Goal: Connect with others: Connect with others

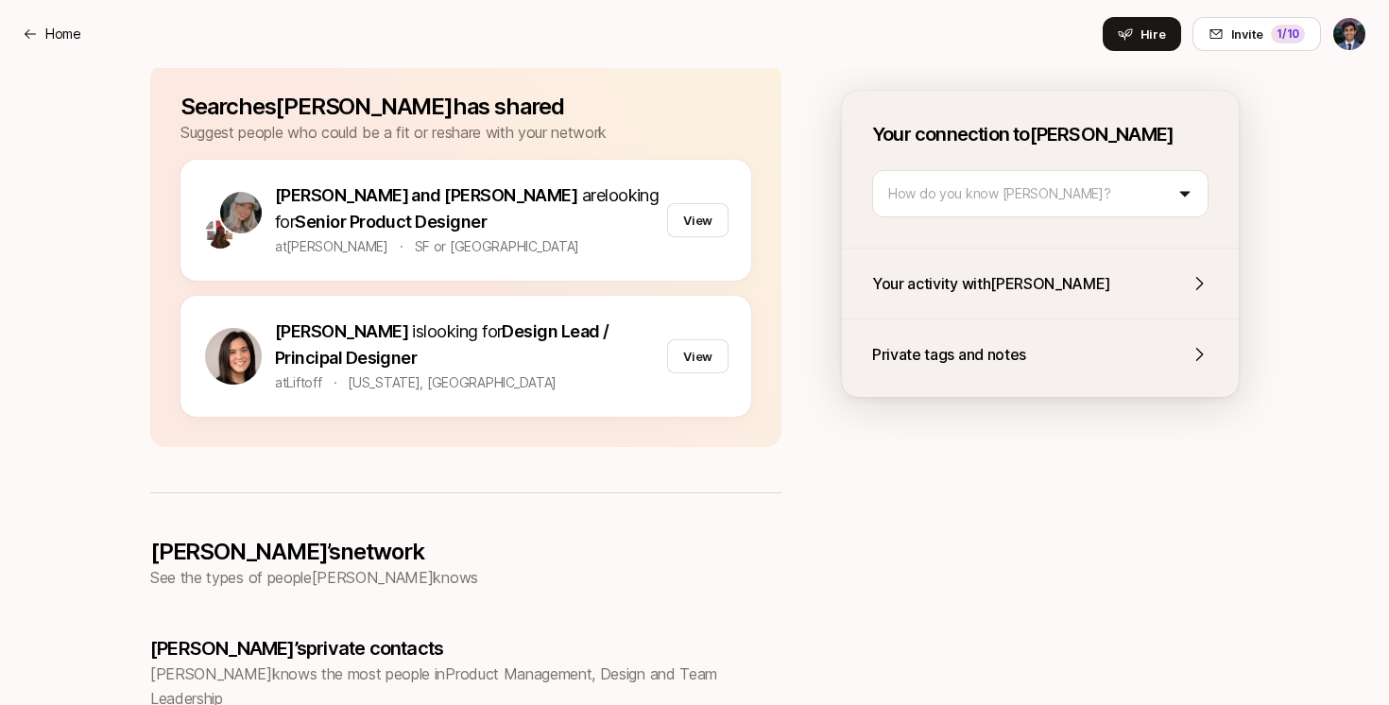
scroll to position [894, 0]
drag, startPoint x: 104, startPoint y: 439, endPoint x: 110, endPoint y: 404, distance: 35.4
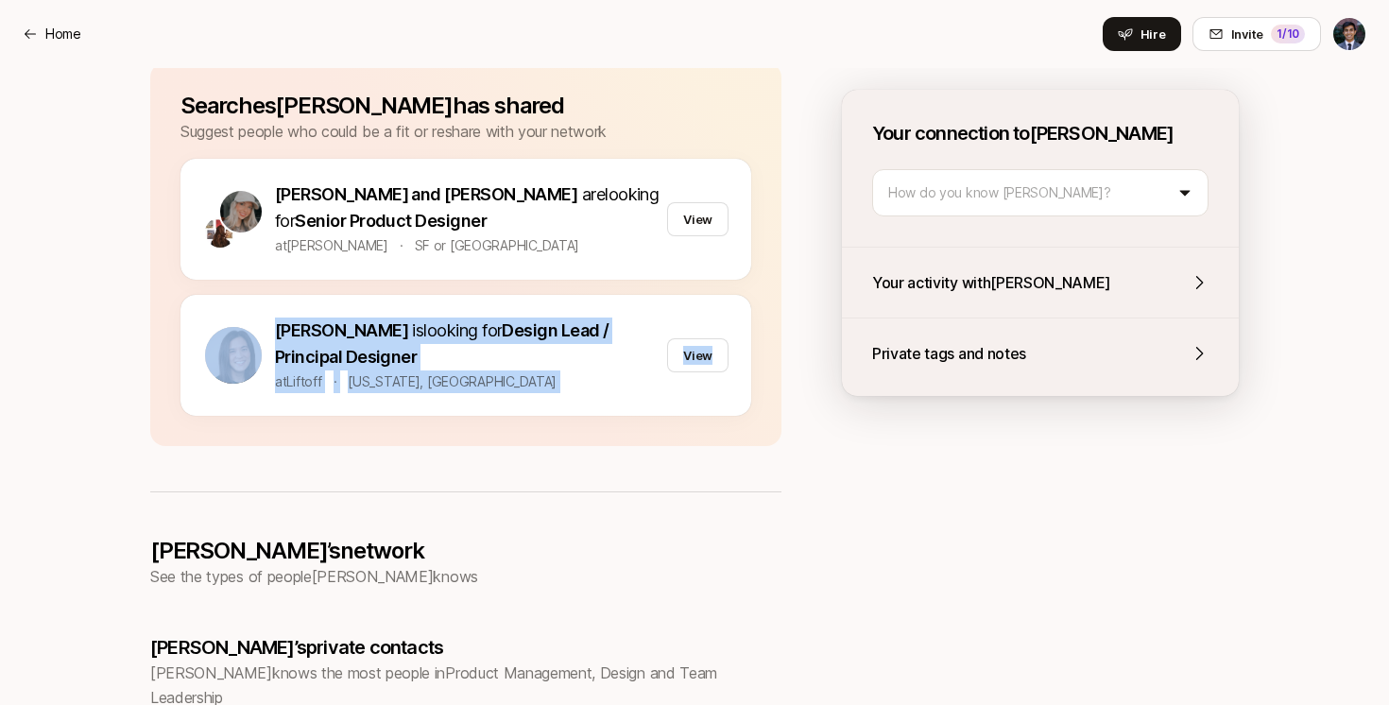
drag, startPoint x: 145, startPoint y: 436, endPoint x: 169, endPoint y: 520, distance: 87.3
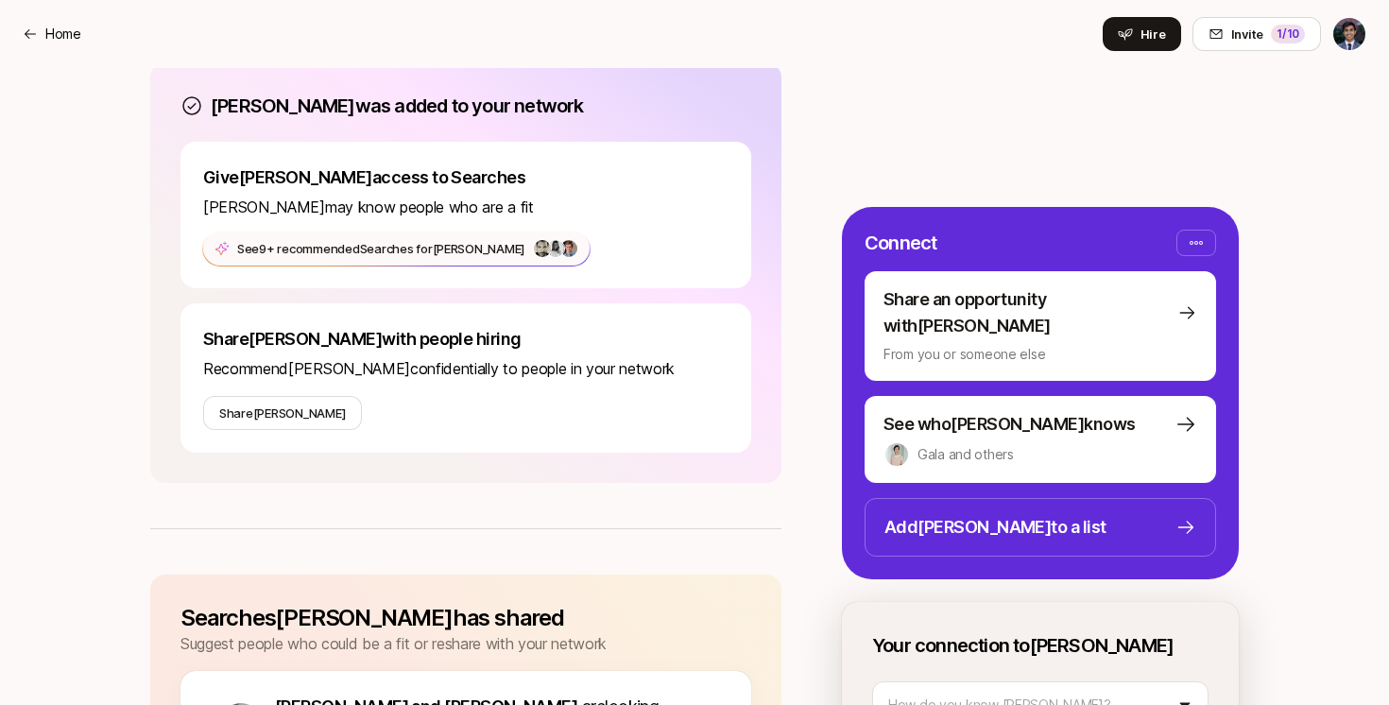
scroll to position [248, 0]
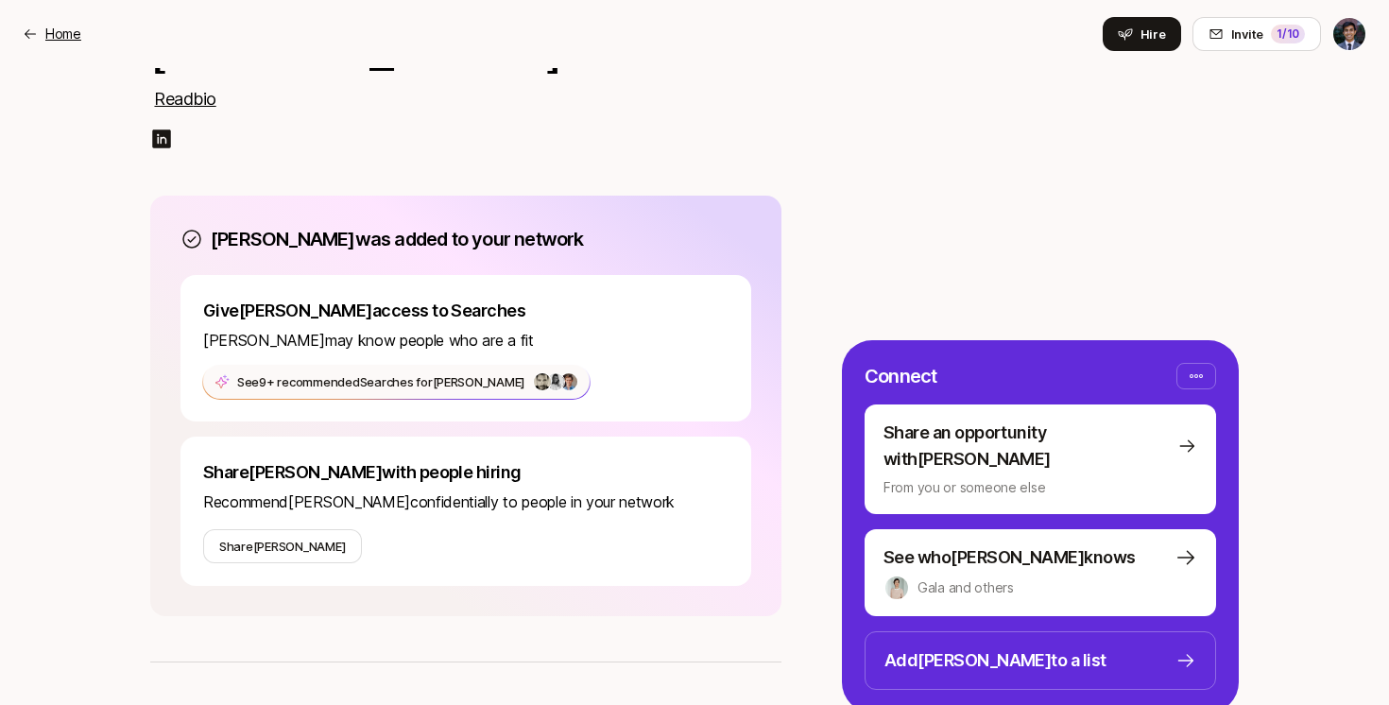
click at [76, 35] on p "Home" at bounding box center [63, 34] width 36 height 23
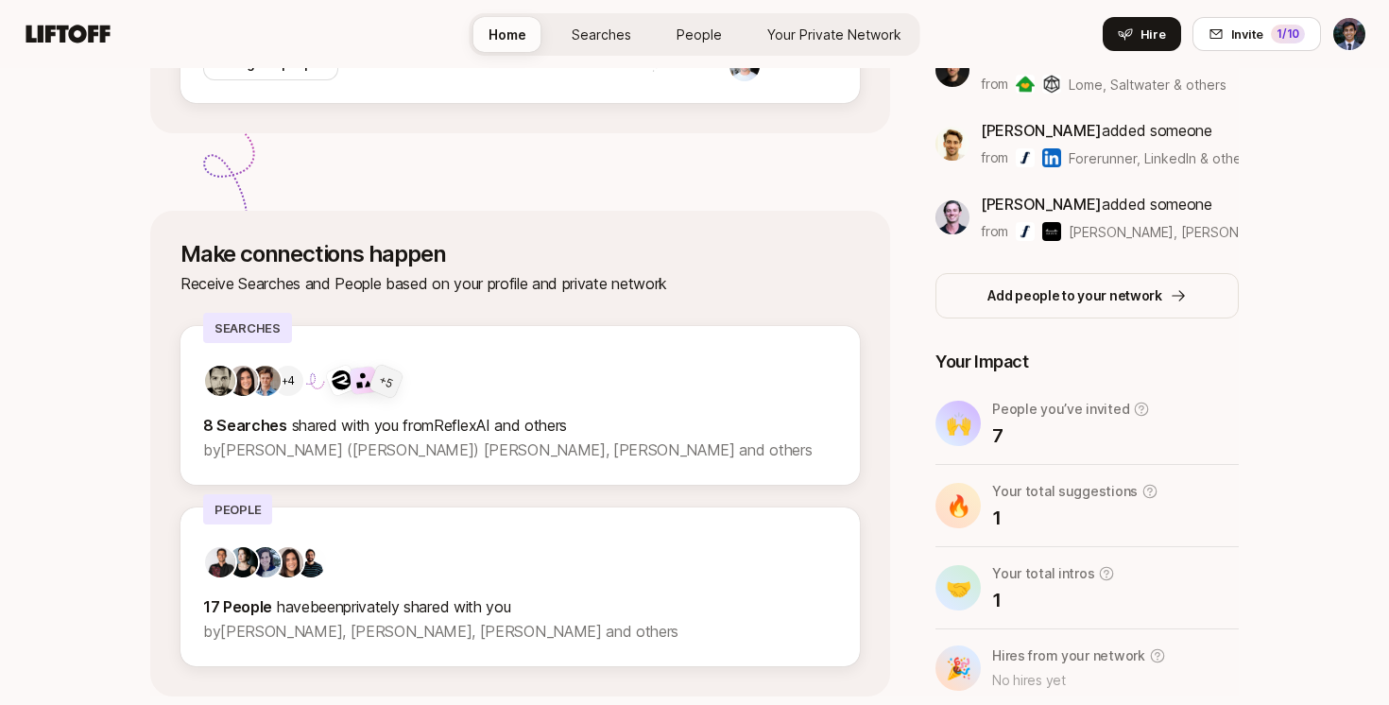
scroll to position [540, 0]
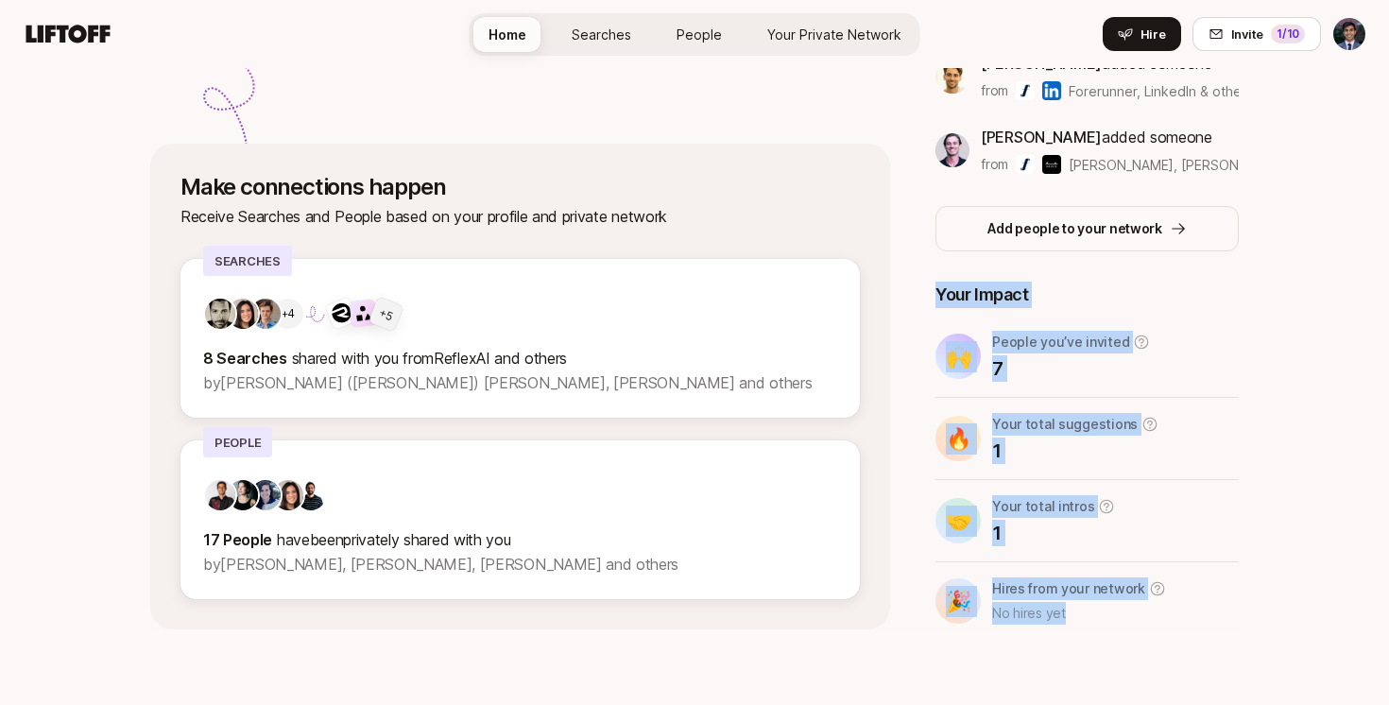
drag, startPoint x: 1257, startPoint y: 269, endPoint x: 1228, endPoint y: 634, distance: 365.8
click at [1228, 630] on div "Welcome, Avi 👋 Share role searches and people with your private network — and m…" at bounding box center [694, 116] width 1389 height 1177
click at [1228, 634] on div "Welcome, Avi 👋 Share role searches and people with your private network — and m…" at bounding box center [694, 116] width 1389 height 1177
drag, startPoint x: 1241, startPoint y: 645, endPoint x: 1263, endPoint y: 179, distance: 466.2
click at [1263, 179] on div "Welcome, Avi 👋 Share role searches and people with your private network — and m…" at bounding box center [694, 116] width 1389 height 1177
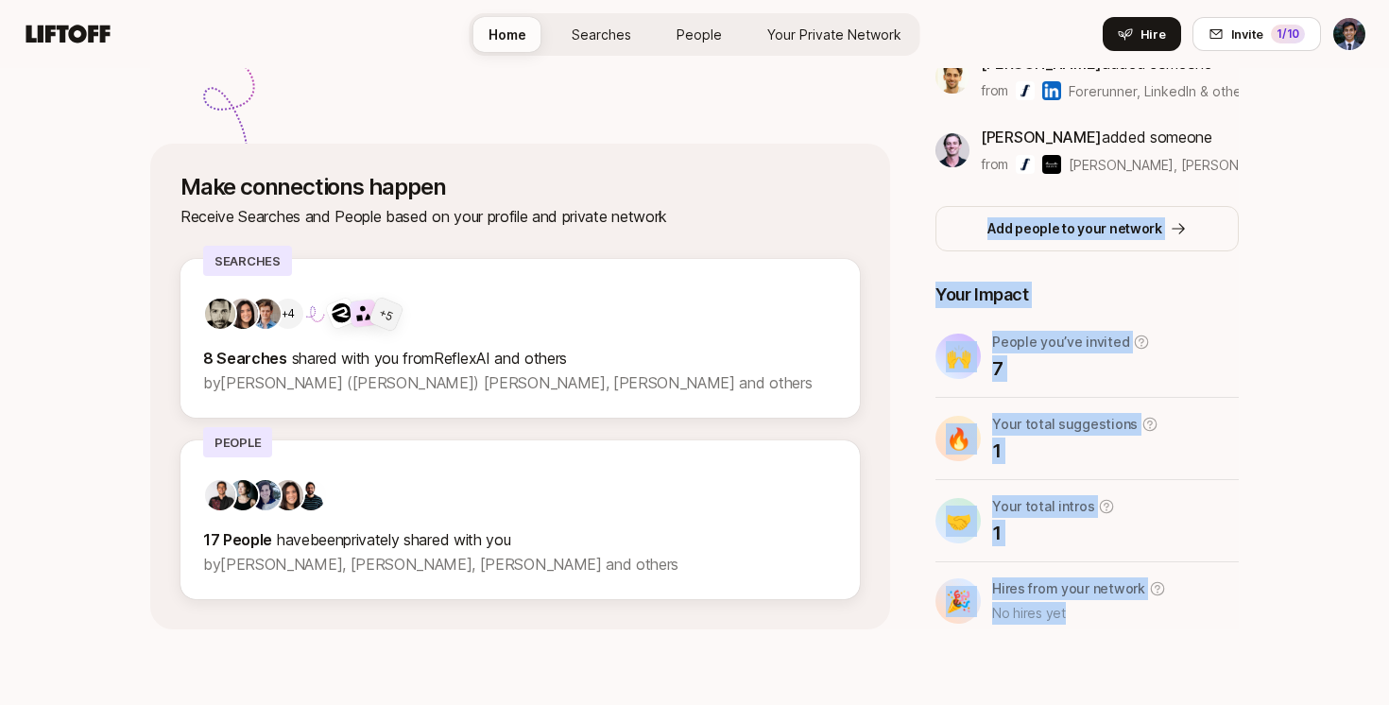
click at [1263, 179] on div "Welcome, Avi 👋 Share role searches and people with your private network — and m…" at bounding box center [694, 116] width 1389 height 1177
